Goal: Register for event/course

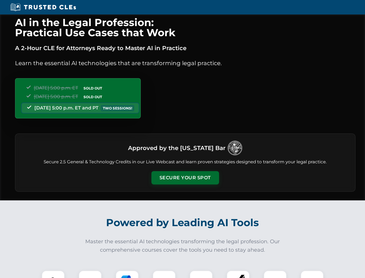
click at [185, 178] on button "Secure Your Spot" at bounding box center [186, 177] width 68 height 13
click at [53, 274] on img at bounding box center [53, 281] width 17 height 17
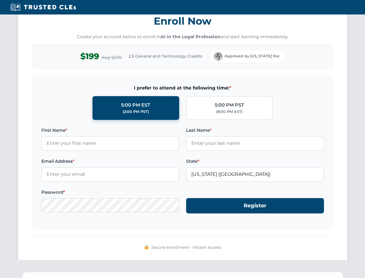
scroll to position [568, 0]
